Goal: Task Accomplishment & Management: Manage account settings

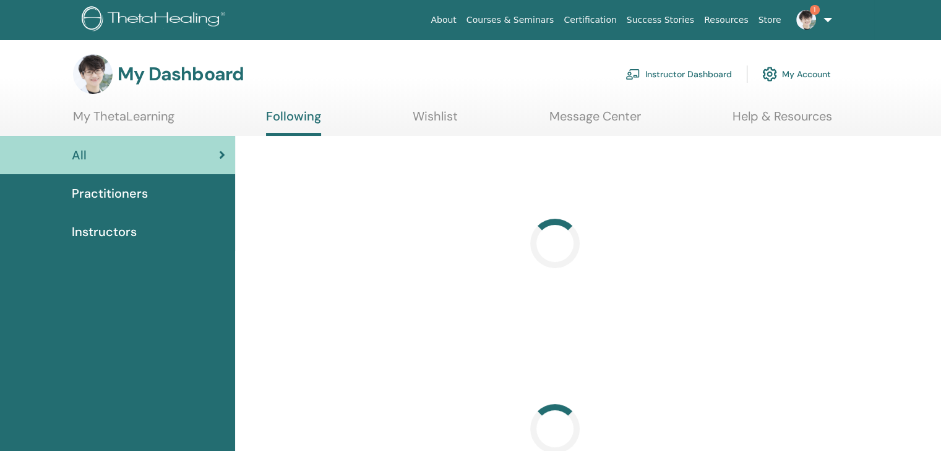
click at [675, 75] on link "Instructor Dashboard" at bounding box center [678, 74] width 106 height 27
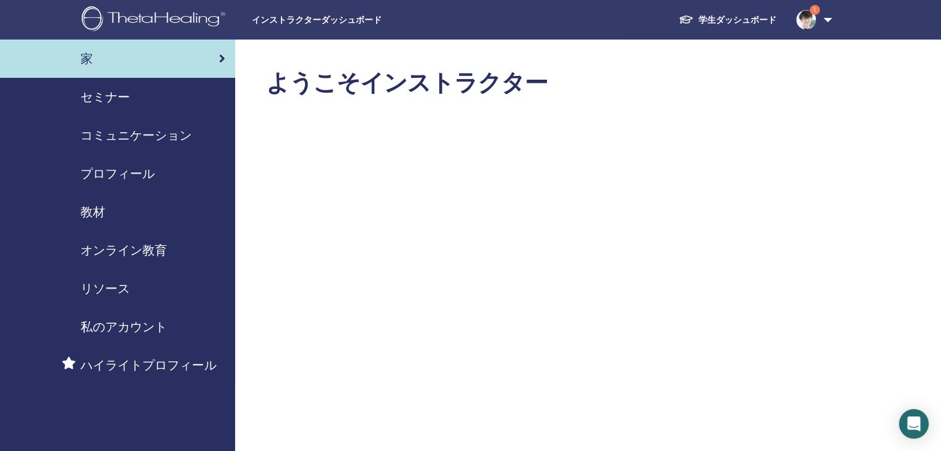
click at [105, 94] on font "セミナー" at bounding box center [104, 97] width 49 height 16
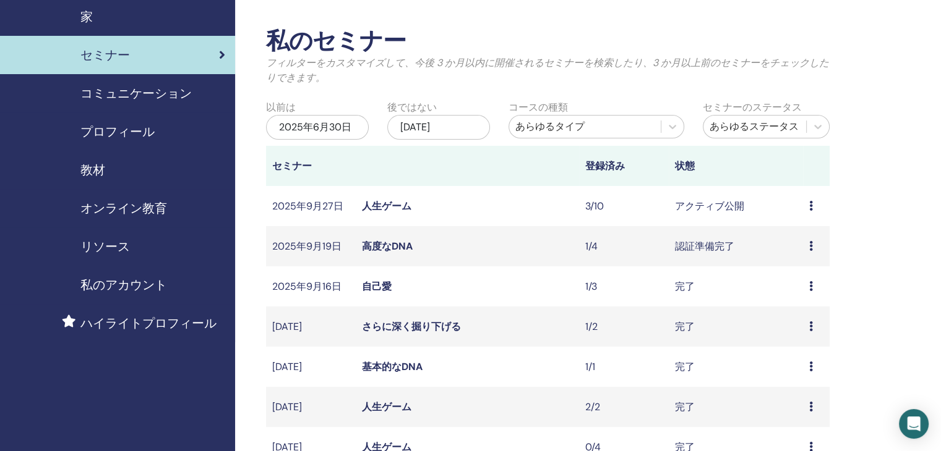
scroll to position [62, 0]
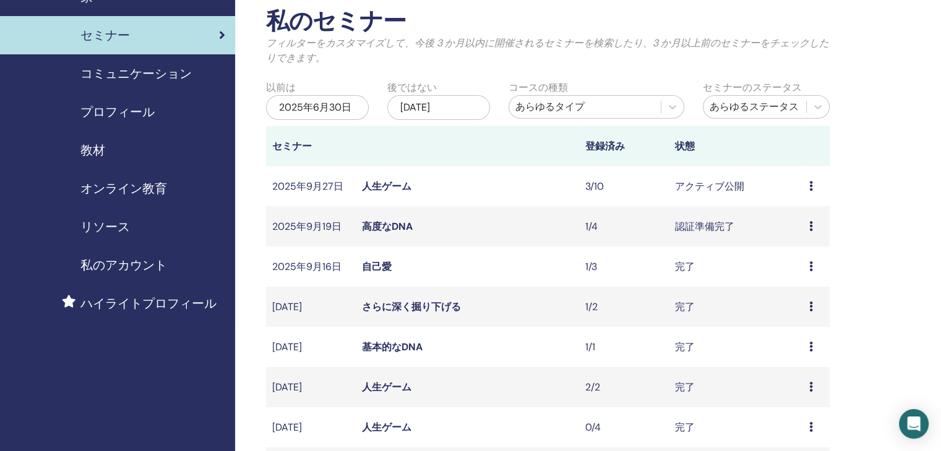
click at [809, 186] on icon at bounding box center [811, 186] width 4 height 10
click at [797, 231] on font "参加者" at bounding box center [792, 233] width 30 height 13
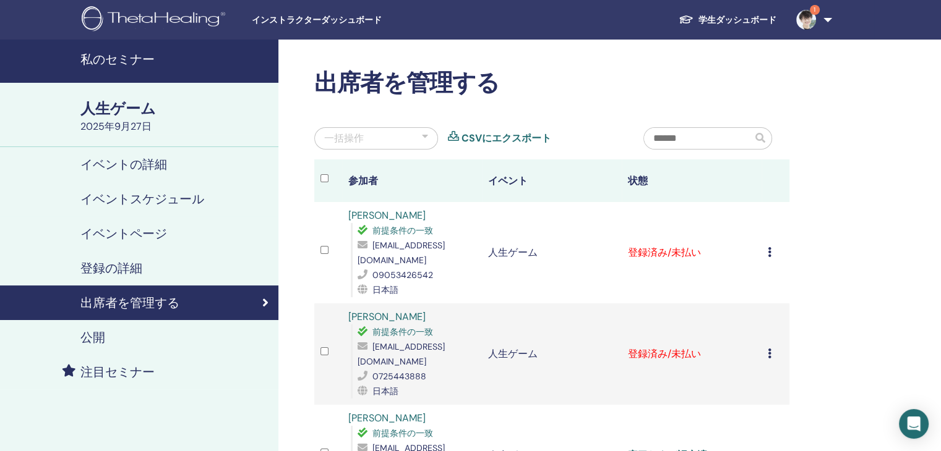
click at [772, 249] on div "登録をキャンセルする 自動認証しない 支払済みとしてマーク 未払いとしてマーク 欠席としてマーク 完了して認証する 証明書をダウンロード" at bounding box center [774, 252] width 15 height 15
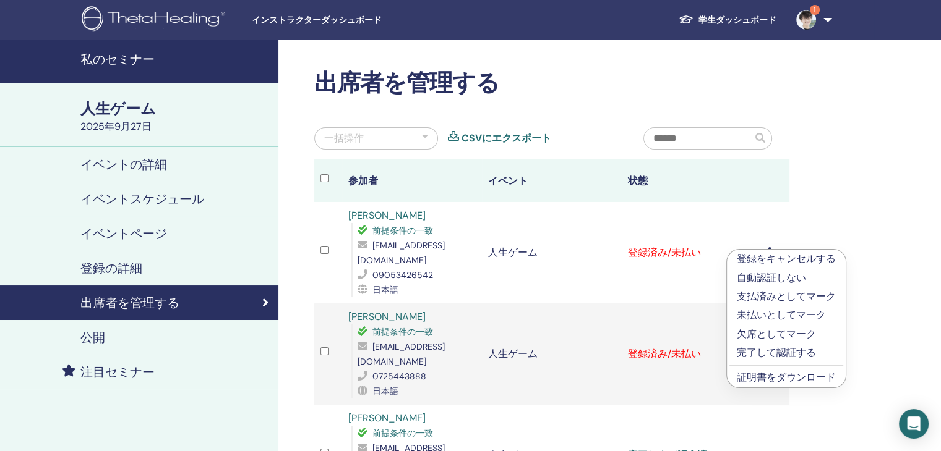
click at [777, 349] on font "完了して認証する" at bounding box center [775, 352] width 79 height 13
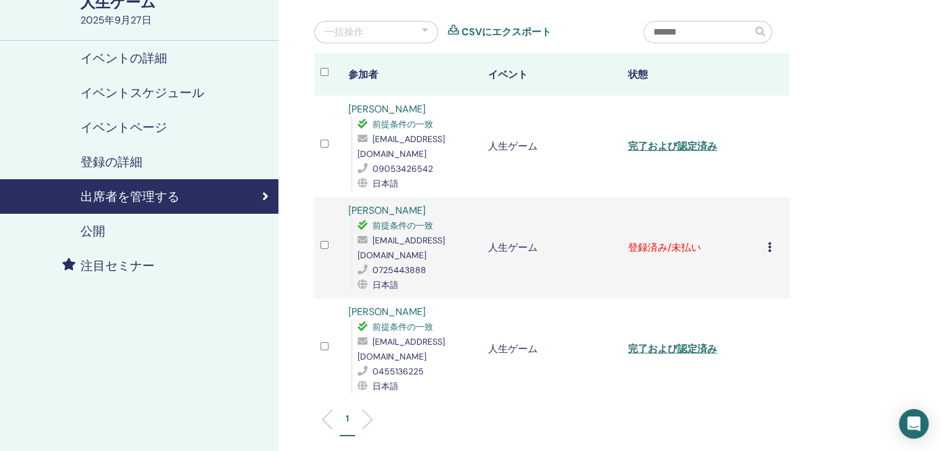
scroll to position [124, 0]
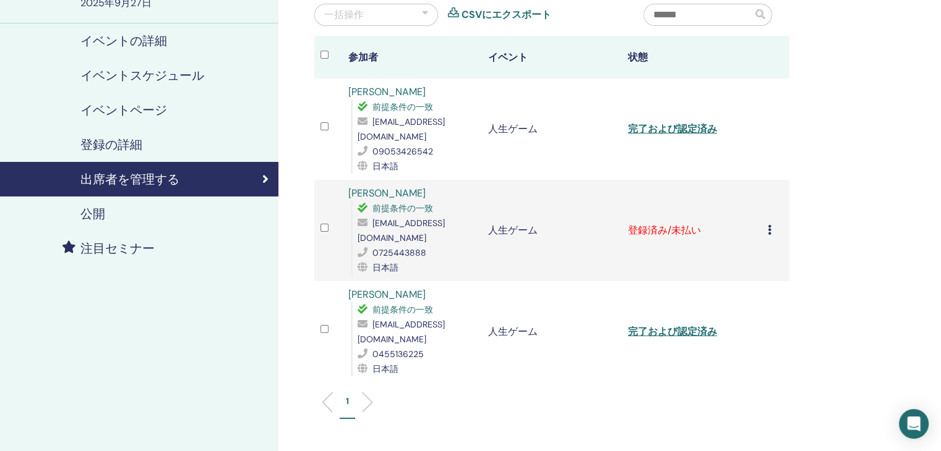
click at [772, 224] on div "登録をキャンセルする 自動認証しない 支払済みとしてマーク 未払いとしてマーク 欠席としてマーク 完了して認証する 証明書をダウンロード" at bounding box center [774, 230] width 15 height 15
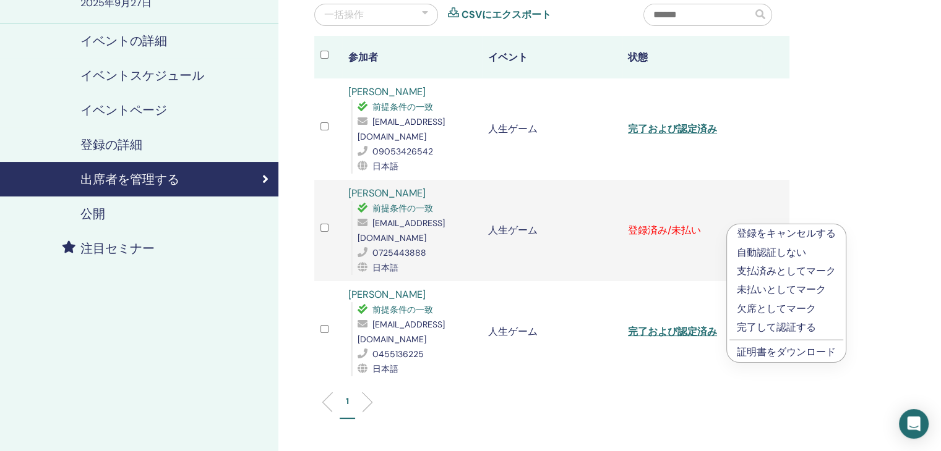
click at [784, 327] on font "完了して認証する" at bounding box center [775, 327] width 79 height 13
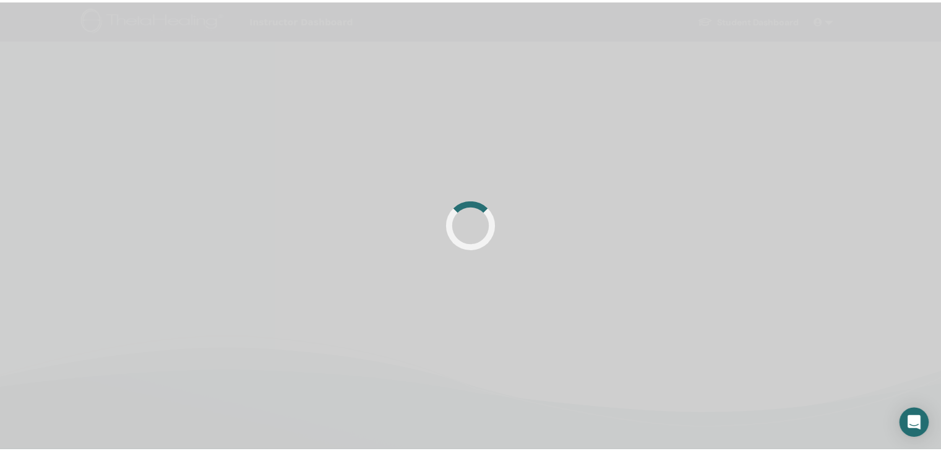
scroll to position [124, 0]
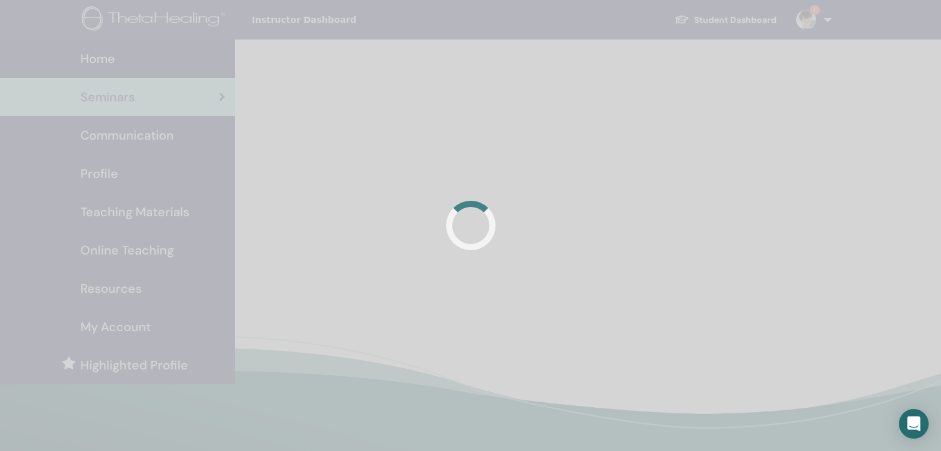
scroll to position [62, 0]
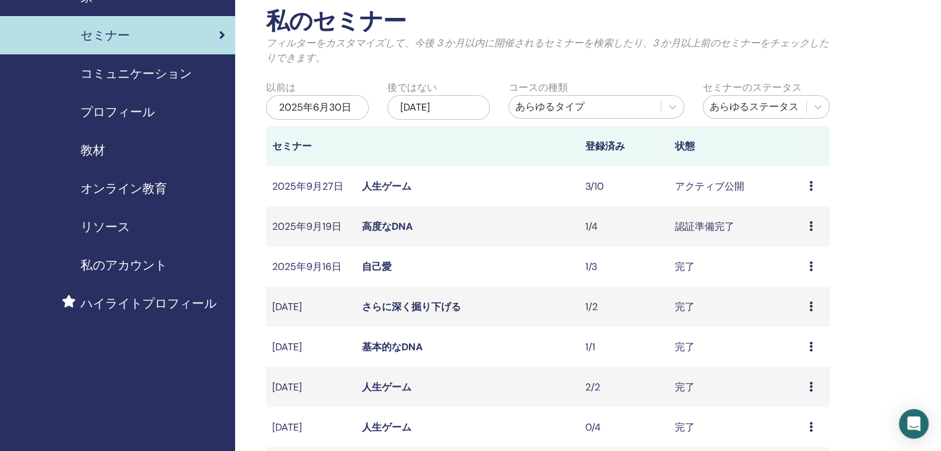
click at [813, 223] on div "プレビュー 編集 参加者 キャンセル" at bounding box center [816, 227] width 14 height 15
click at [803, 270] on font "参加者" at bounding box center [795, 270] width 30 height 13
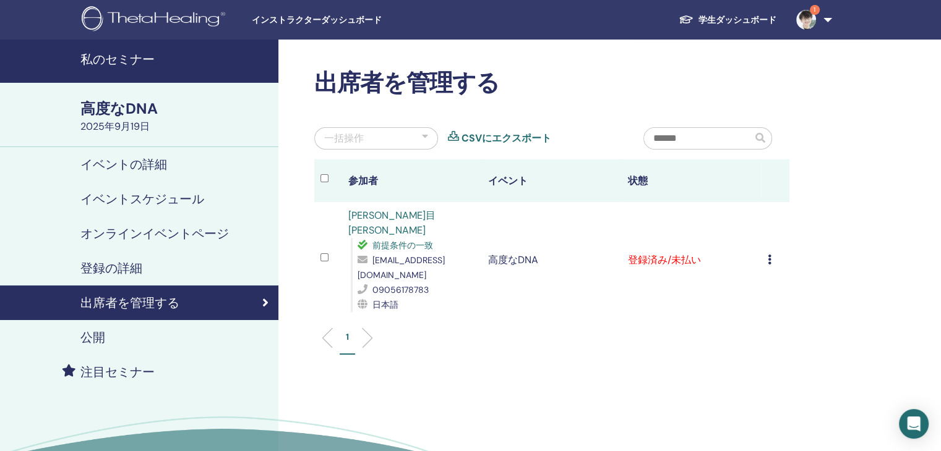
click at [769, 255] on icon at bounding box center [769, 260] width 4 height 10
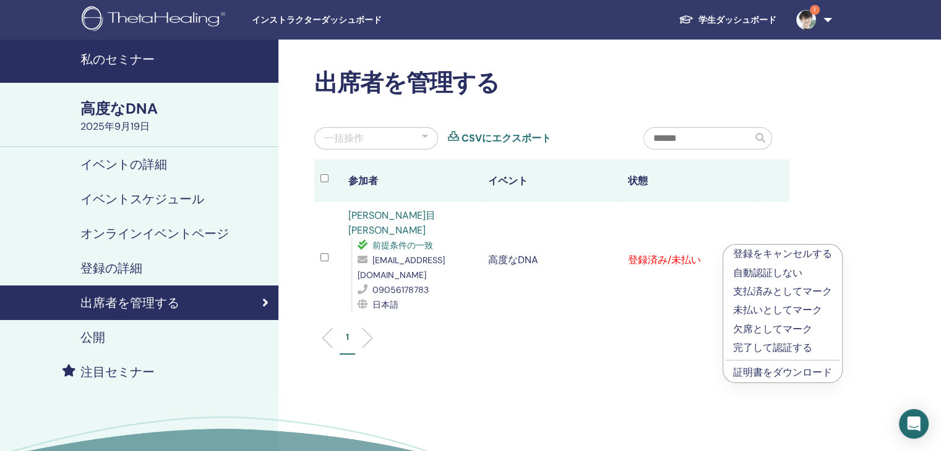
click at [769, 346] on font "完了して認証する" at bounding box center [772, 347] width 79 height 13
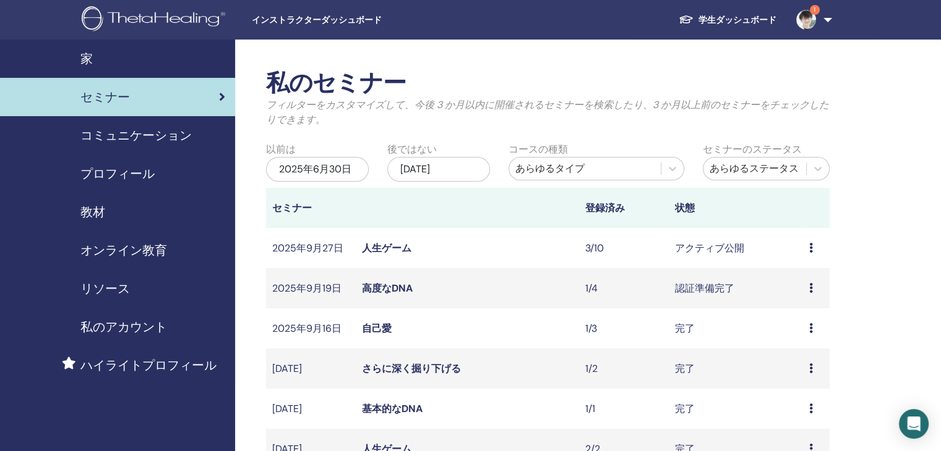
click at [806, 20] on img at bounding box center [806, 20] width 20 height 20
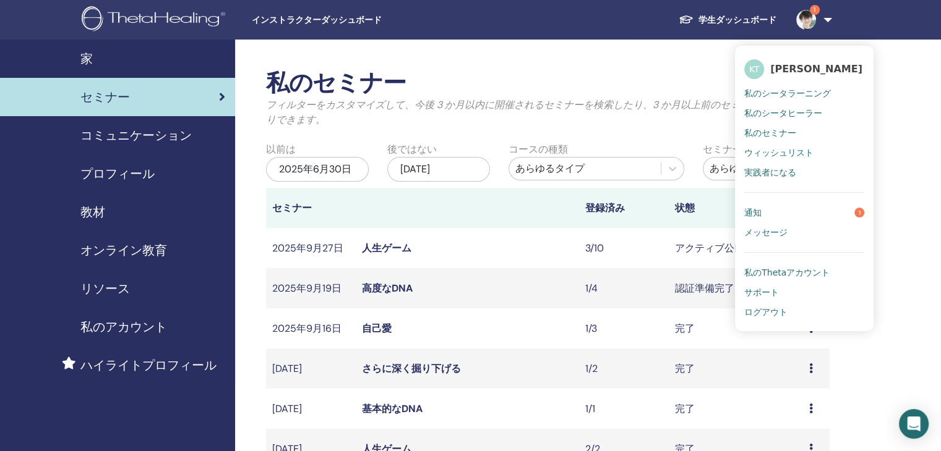
click at [757, 216] on font "通知" at bounding box center [752, 213] width 17 height 10
